Goal: Navigation & Orientation: Find specific page/section

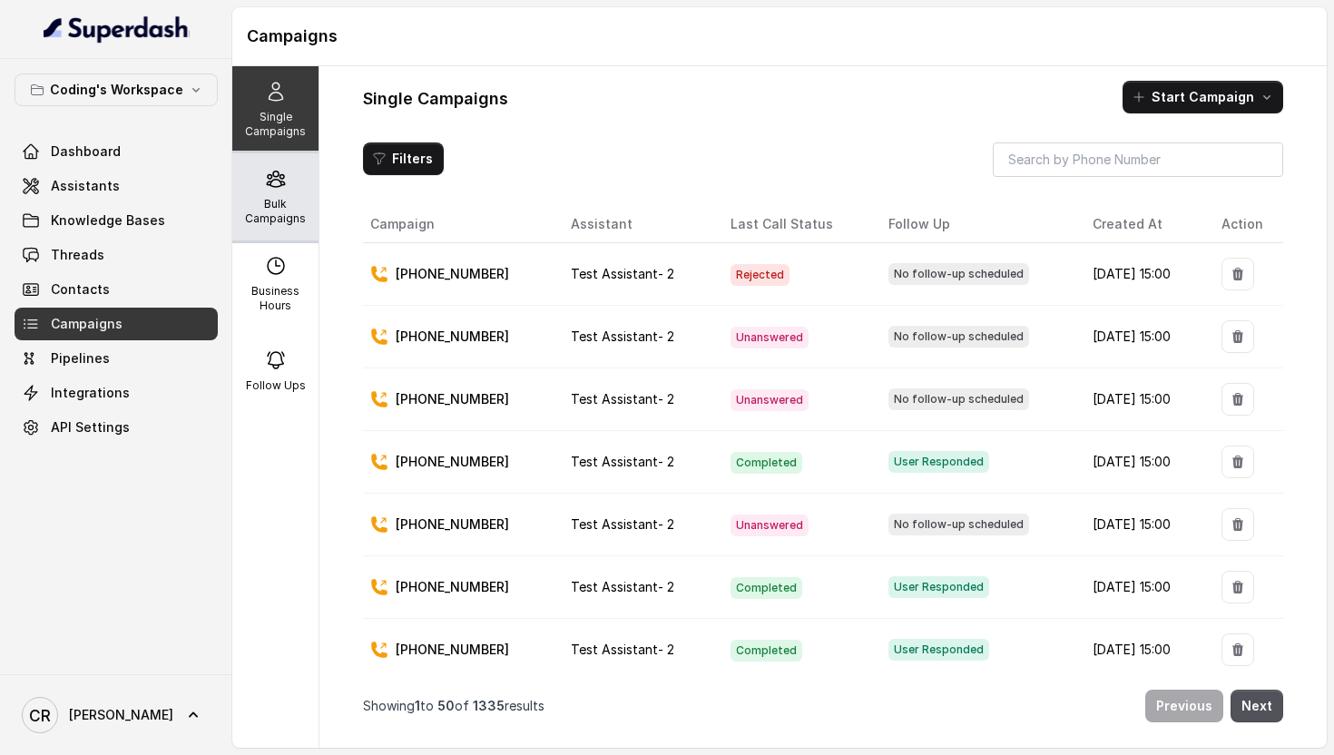
click at [260, 199] on p "Bulk Campaigns" at bounding box center [276, 211] width 72 height 29
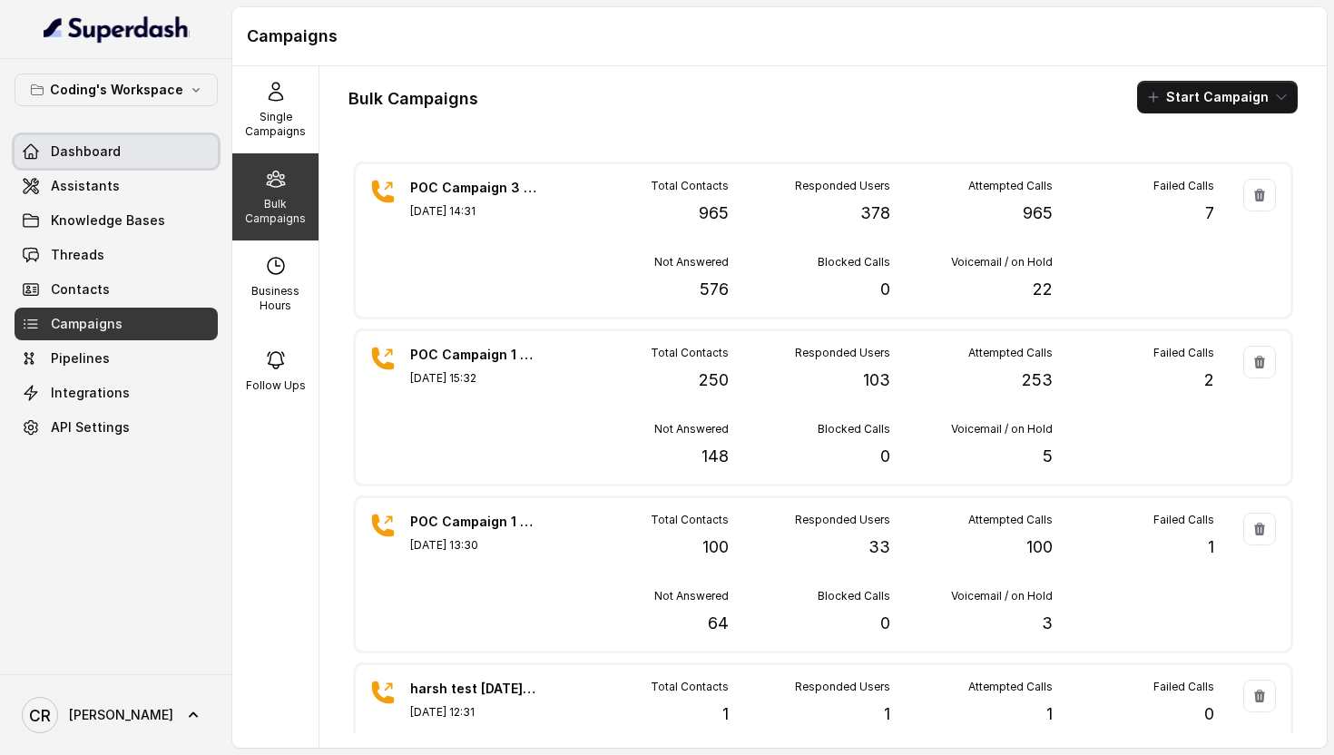
click at [131, 145] on link "Dashboard" at bounding box center [116, 151] width 203 height 33
